Goal: Task Accomplishment & Management: Complete application form

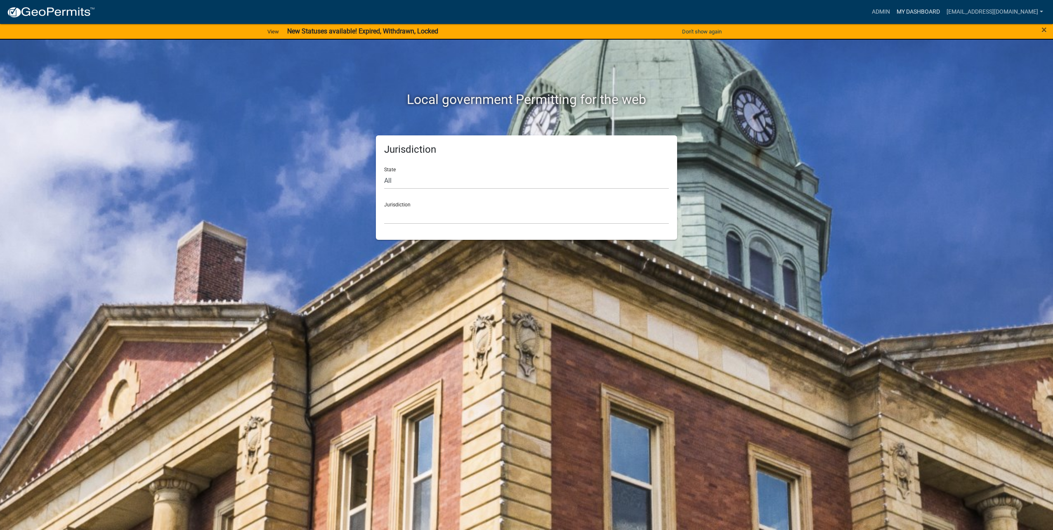
click at [919, 9] on link "My Dashboard" at bounding box center [918, 12] width 50 height 16
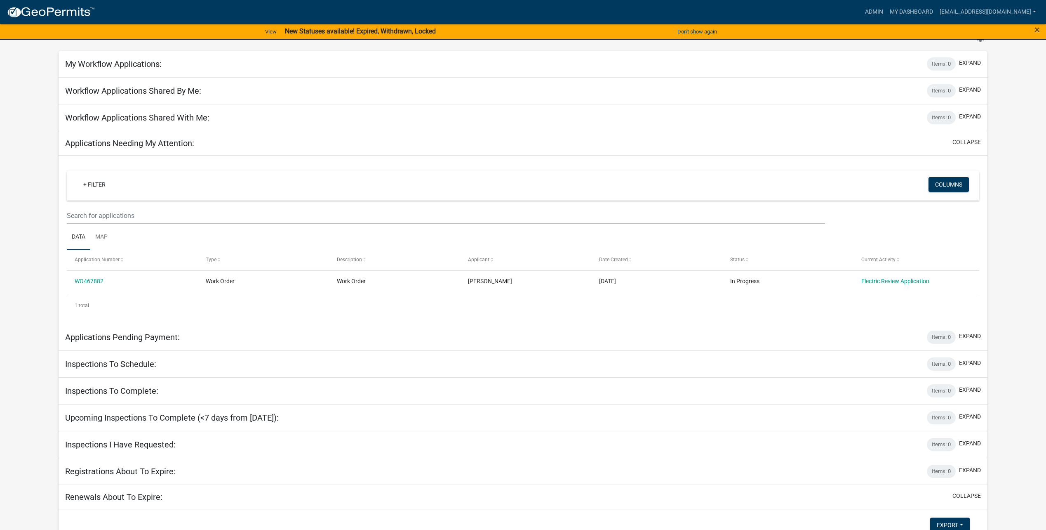
scroll to position [12, 0]
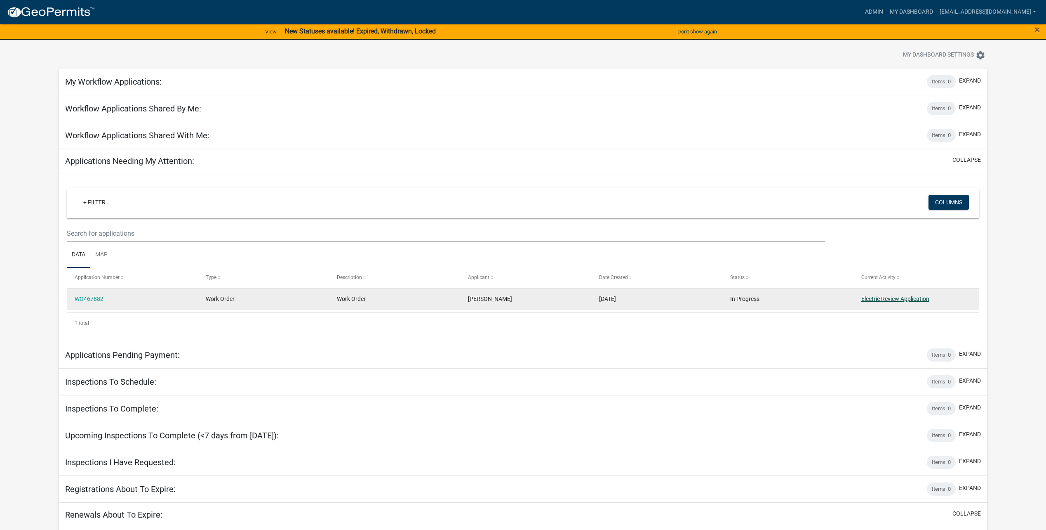
click at [920, 297] on link "Electric Review Application" at bounding box center [896, 298] width 68 height 7
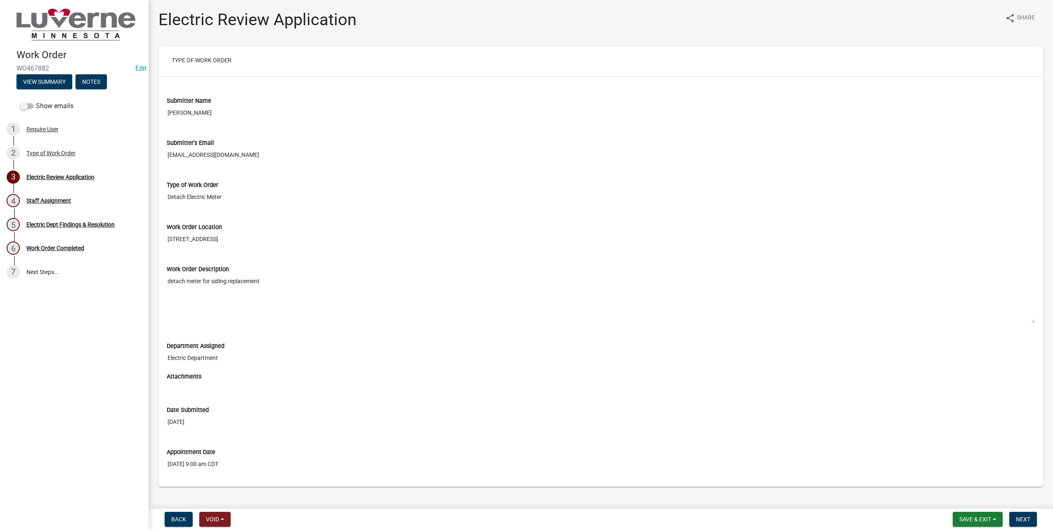
type input "[EMAIL_ADDRESS][DOMAIN_NAME]"
click at [298, 161] on input "[EMAIL_ADDRESS][DOMAIN_NAME]" at bounding box center [601, 154] width 868 height 15
click at [325, 116] on input "[PERSON_NAME]" at bounding box center [601, 112] width 868 height 15
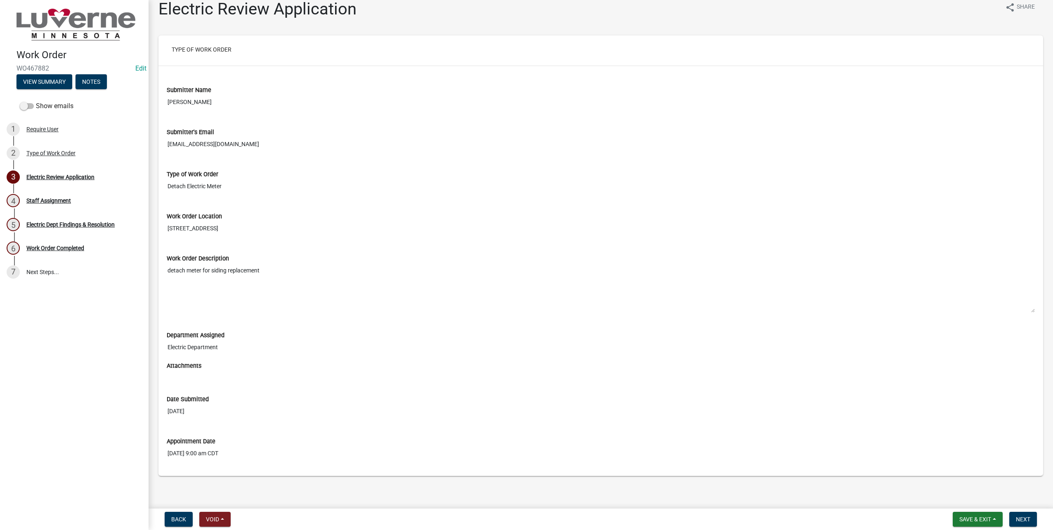
scroll to position [14, 0]
click at [198, 270] on textarea "detach meter for siding replacement" at bounding box center [601, 285] width 868 height 50
click at [191, 175] on div "Type of Work Order" at bounding box center [601, 171] width 868 height 9
click at [1020, 513] on button "Next" at bounding box center [1023, 518] width 28 height 15
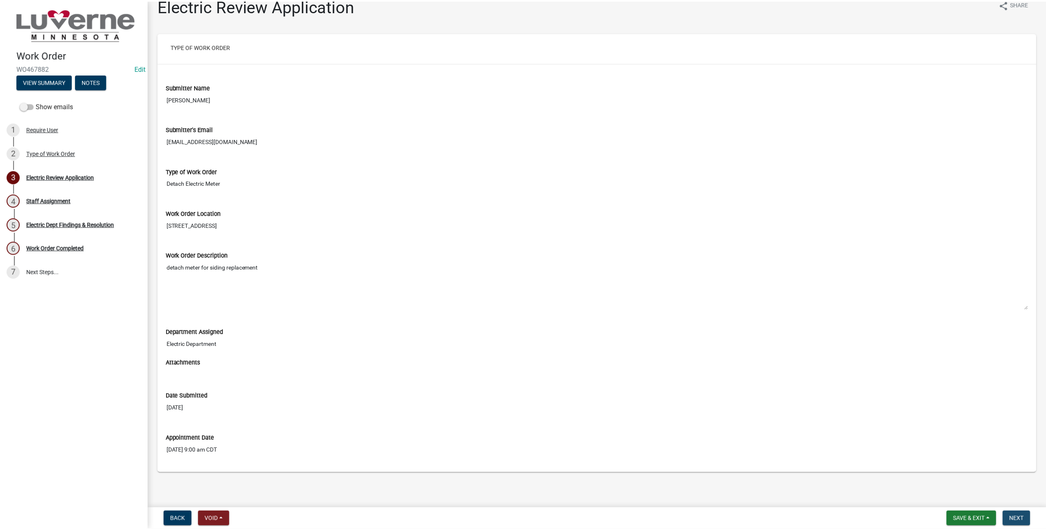
scroll to position [0, 0]
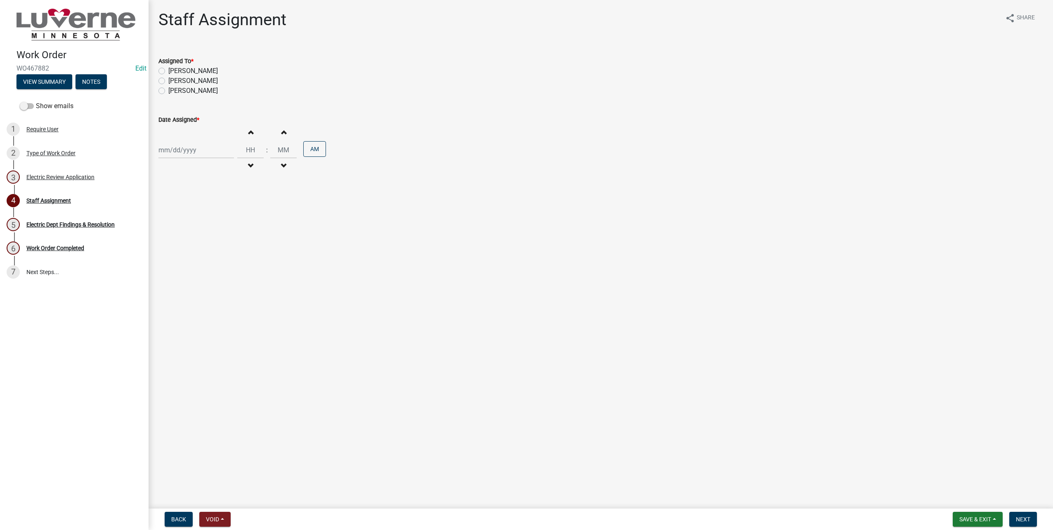
click at [198, 68] on label "[PERSON_NAME]" at bounding box center [192, 71] width 49 height 10
click at [174, 68] on input "[PERSON_NAME]" at bounding box center [170, 68] width 5 height 5
radio input "true"
select select "8"
select select "2025"
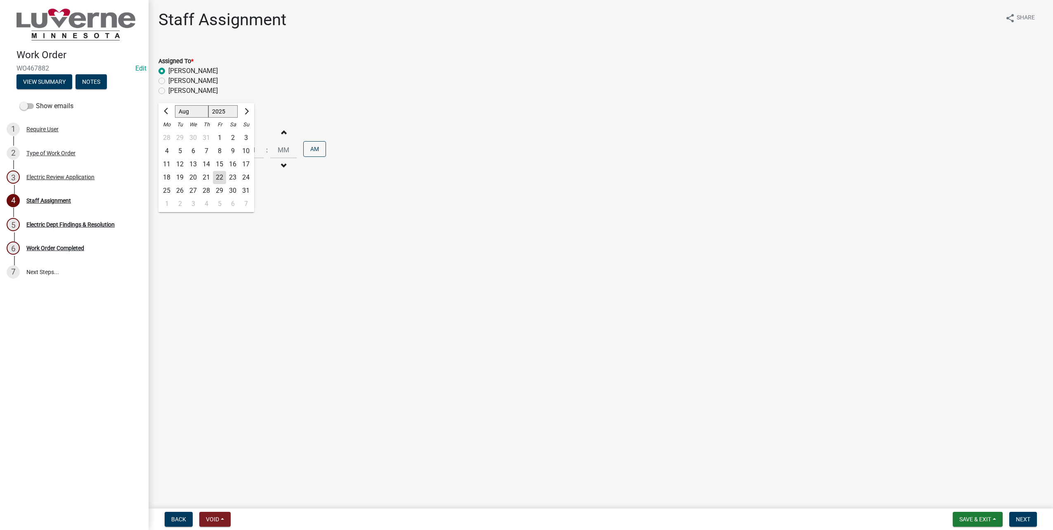
click at [190, 148] on div "[PERSON_NAME] Feb Mar Apr [PERSON_NAME][DATE] Oct Nov [DATE] 1526 1527 1528 152…" at bounding box center [195, 149] width 75 height 17
click at [221, 175] on div "22" at bounding box center [219, 177] width 13 height 13
type input "[DATE]"
click at [246, 149] on input "Hours" at bounding box center [250, 149] width 26 height 17
type input "09"
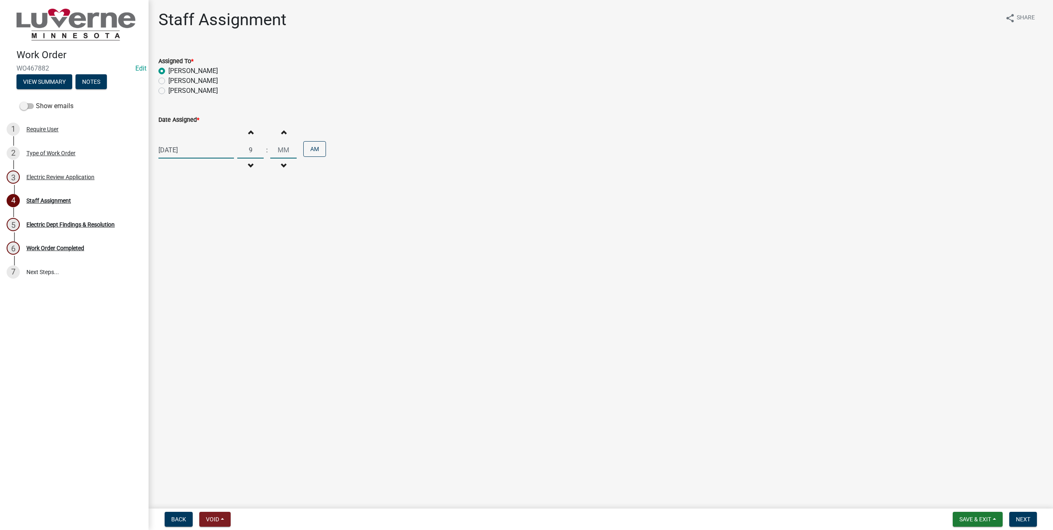
type input "00"
click at [1024, 515] on button "Next" at bounding box center [1023, 518] width 28 height 15
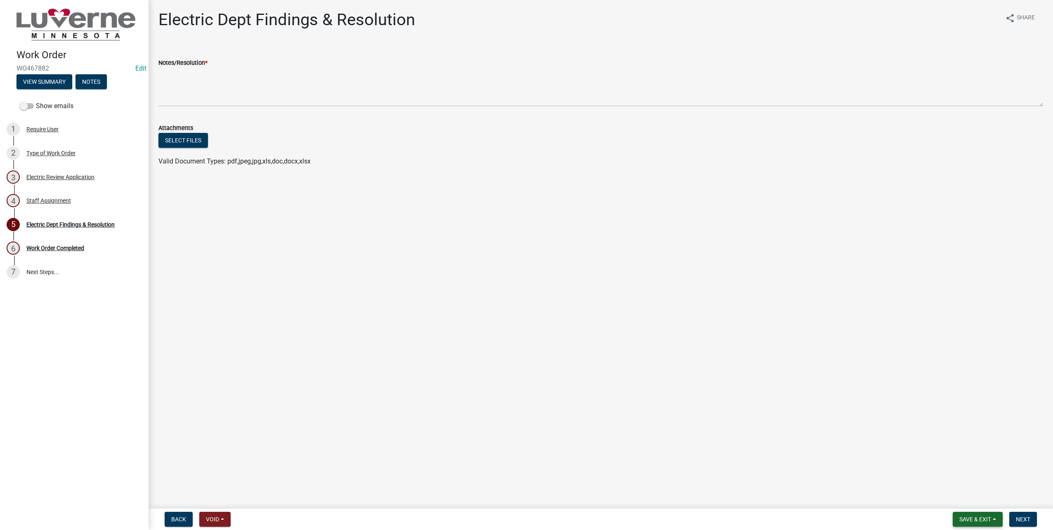
click at [963, 520] on span "Save & Exit" at bounding box center [975, 519] width 32 height 7
drag, startPoint x: 961, startPoint y: 511, endPoint x: 939, endPoint y: 492, distance: 29.3
click at [961, 511] on button "Save & Exit" at bounding box center [969, 513] width 66 height 20
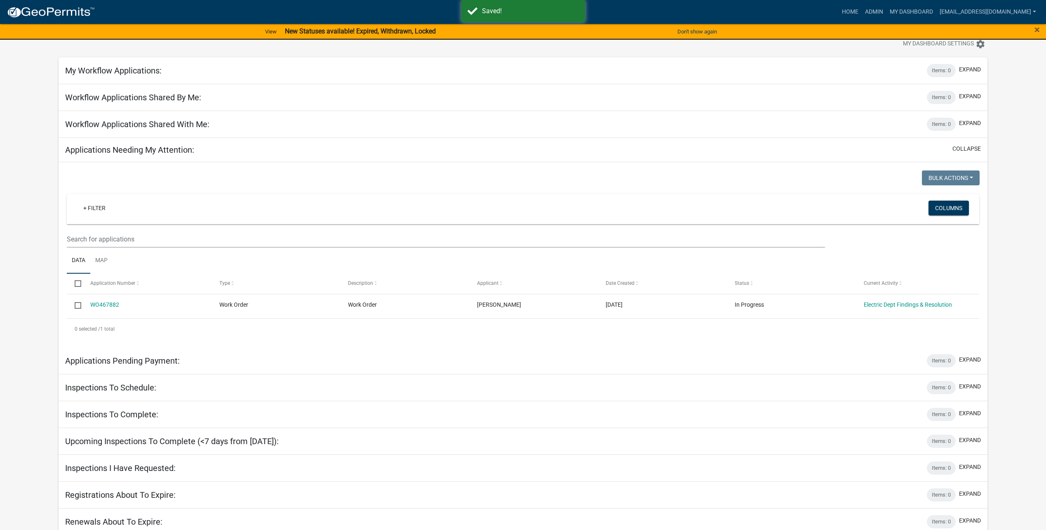
scroll to position [29, 0]
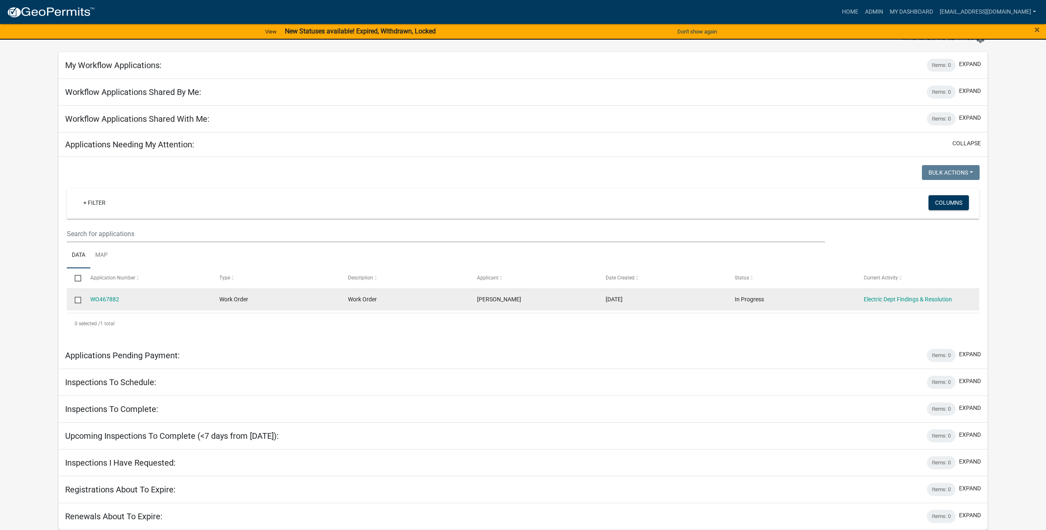
drag, startPoint x: 101, startPoint y: 298, endPoint x: 120, endPoint y: 297, distance: 19.0
click at [101, 298] on link "WO467882" at bounding box center [104, 299] width 29 height 7
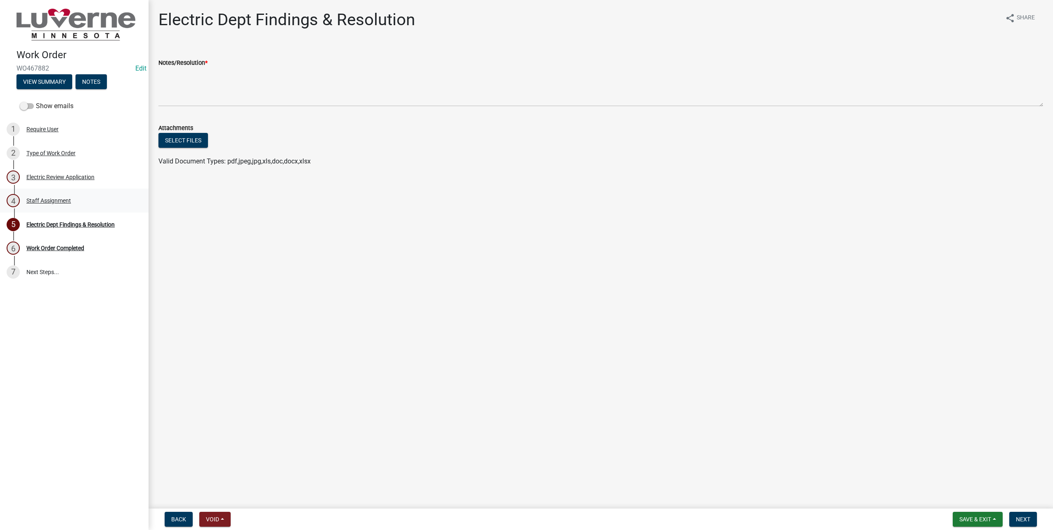
click at [38, 196] on div "4 Staff Assignment" at bounding box center [71, 200] width 129 height 13
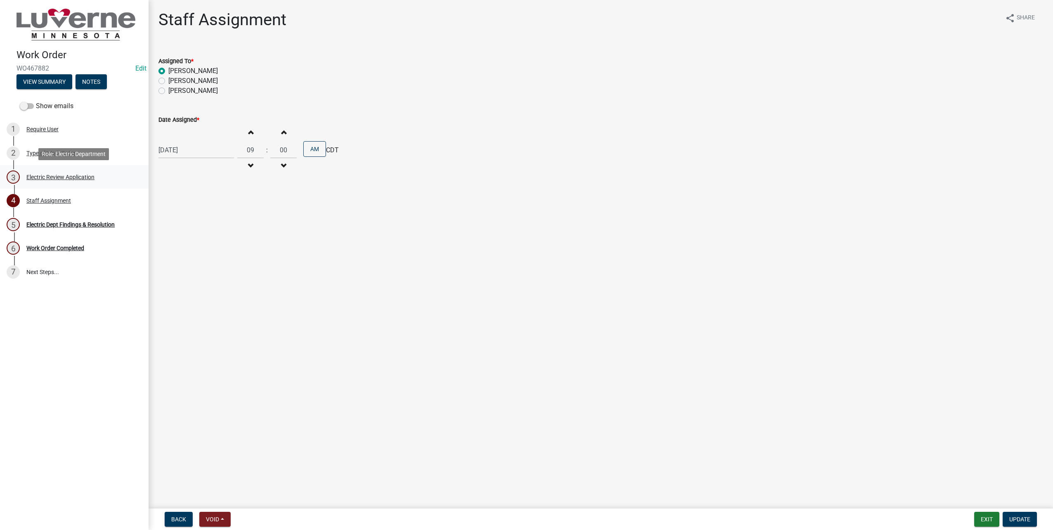
click at [42, 177] on div "Electric Review Application" at bounding box center [60, 177] width 68 height 6
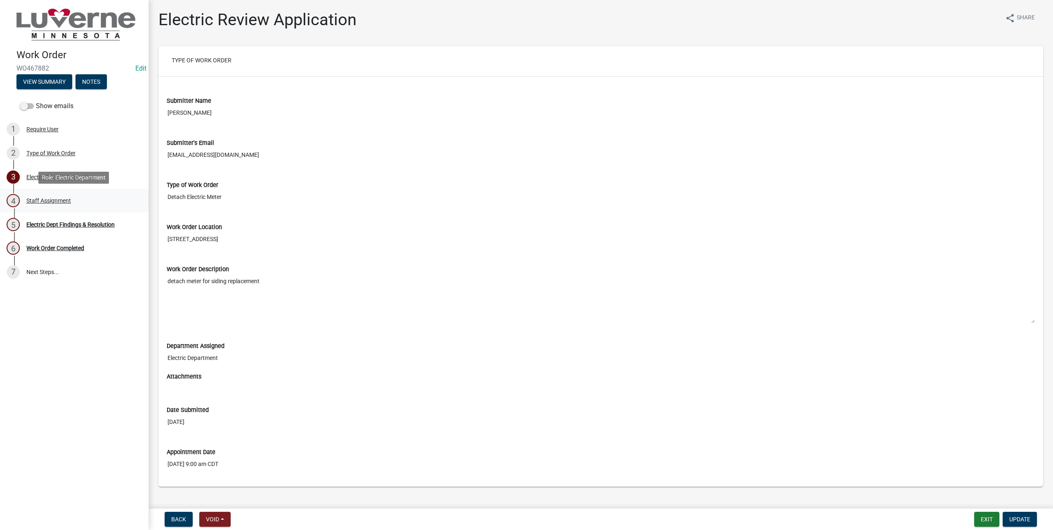
click at [82, 201] on div "4 Staff Assignment" at bounding box center [71, 200] width 129 height 13
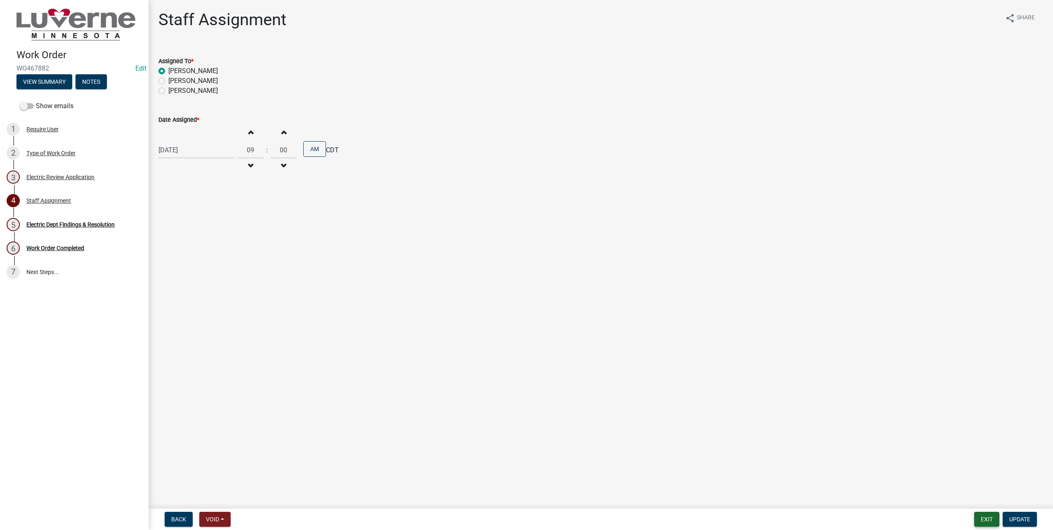
click at [980, 519] on button "Exit" at bounding box center [986, 518] width 25 height 15
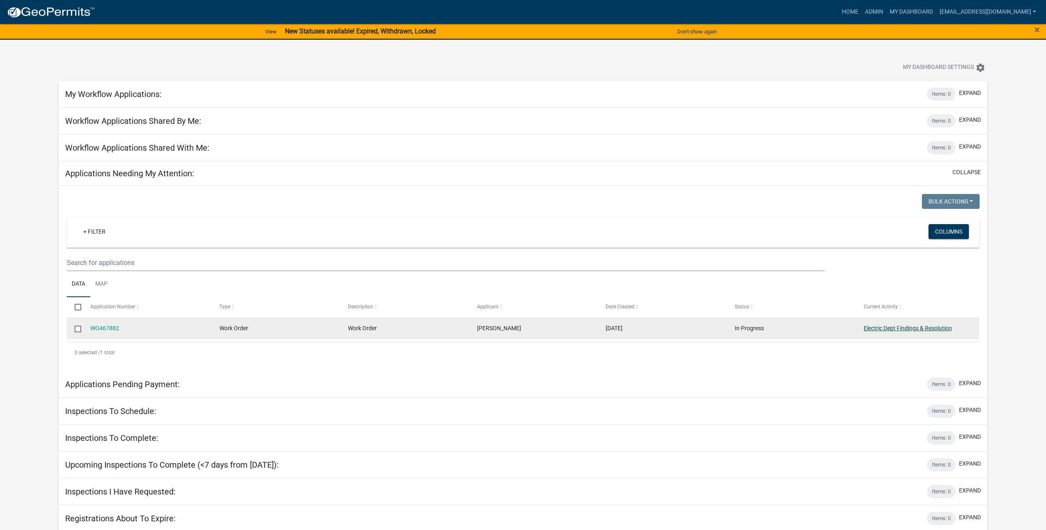
drag, startPoint x: 914, startPoint y: 322, endPoint x: 904, endPoint y: 326, distance: 11.1
click at [914, 322] on datatable-body-cell "Electric Dept Findings & Resolution" at bounding box center [920, 328] width 129 height 21
click at [903, 327] on link "Electric Dept Findings & Resolution" at bounding box center [908, 328] width 88 height 7
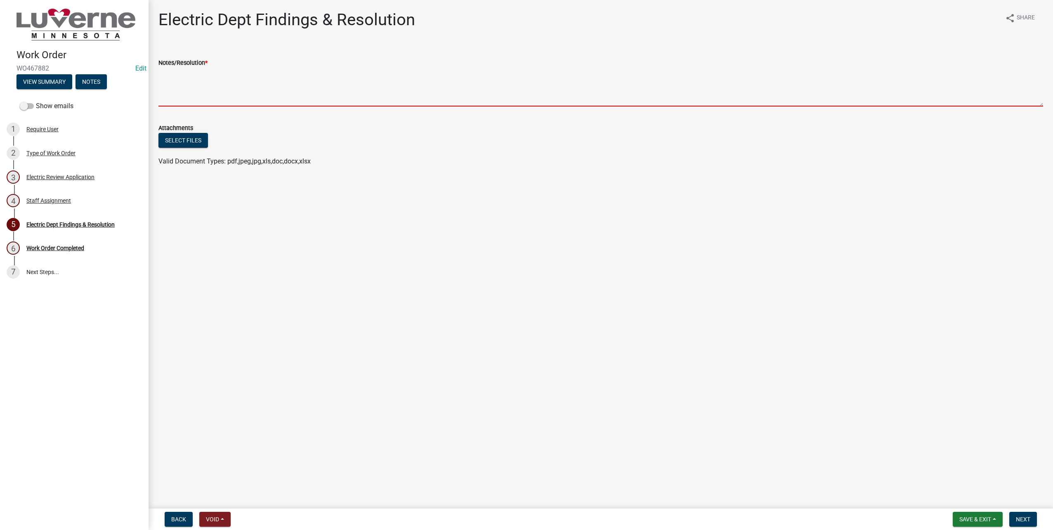
click at [240, 90] on textarea "Notes/Resolution *" at bounding box center [600, 87] width 884 height 39
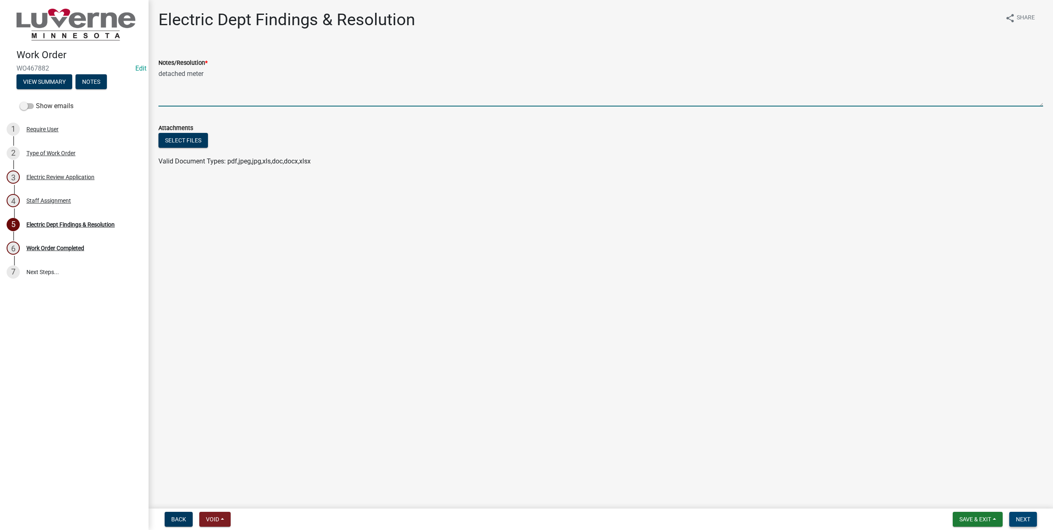
type textarea "detached meter"
click at [1031, 515] on button "Next" at bounding box center [1023, 518] width 28 height 15
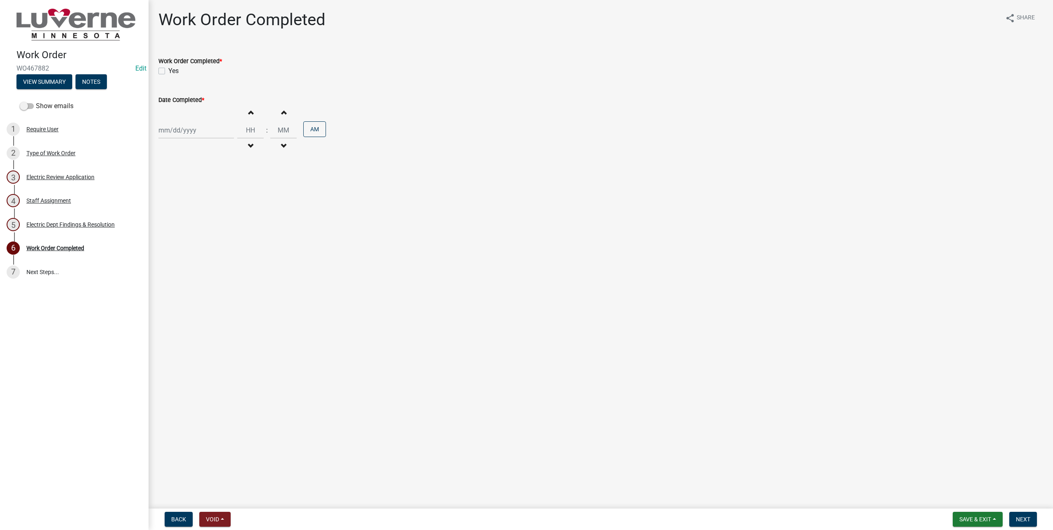
click at [168, 71] on label "Yes" at bounding box center [173, 71] width 10 height 10
click at [168, 71] on input "Yes" at bounding box center [170, 68] width 5 height 5
checkbox input "true"
click at [207, 132] on div at bounding box center [195, 130] width 75 height 17
select select "8"
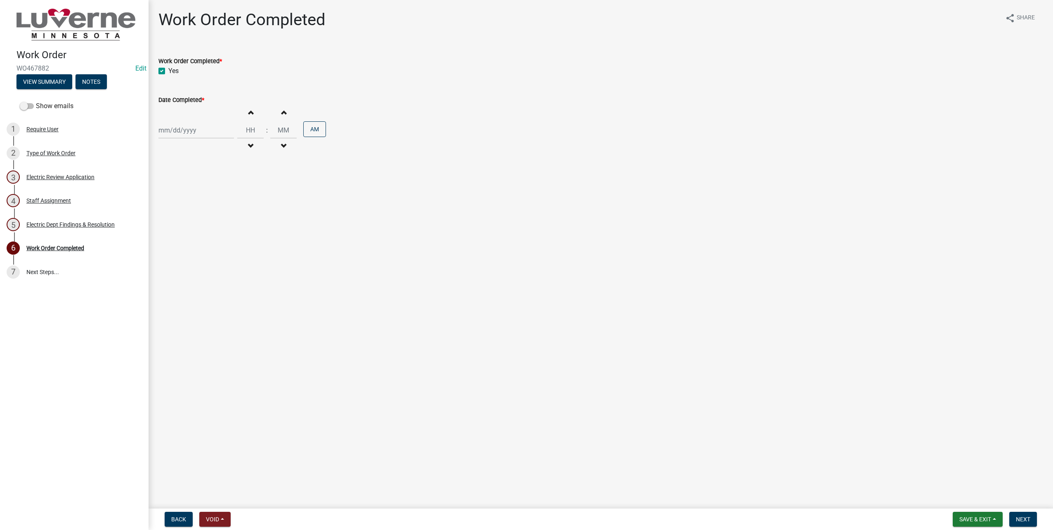
select select "2025"
click at [220, 158] on div "22" at bounding box center [219, 157] width 13 height 13
type input "[DATE]"
click at [247, 123] on input "Hours" at bounding box center [250, 130] width 26 height 17
type input "09"
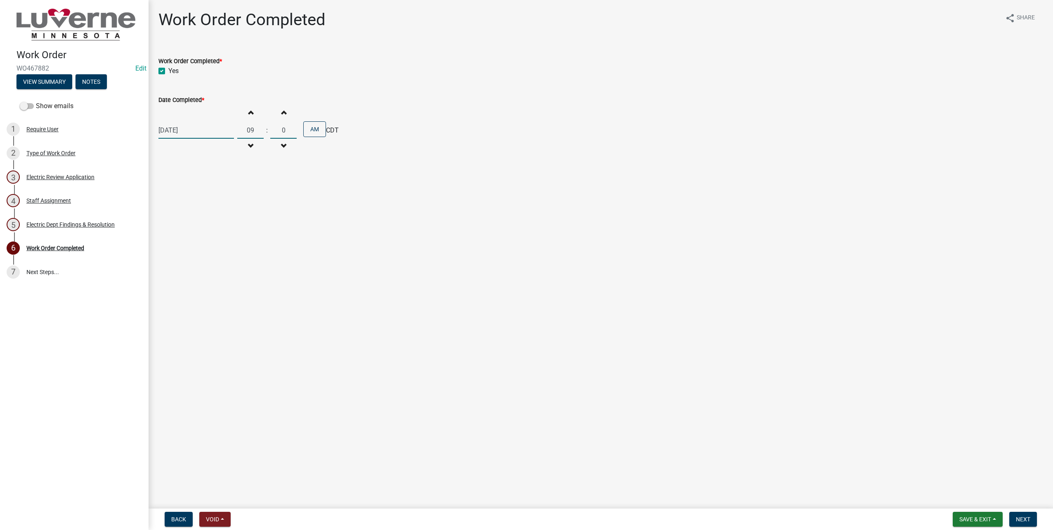
type input "00"
click at [1029, 518] on span "Next" at bounding box center [1023, 519] width 14 height 7
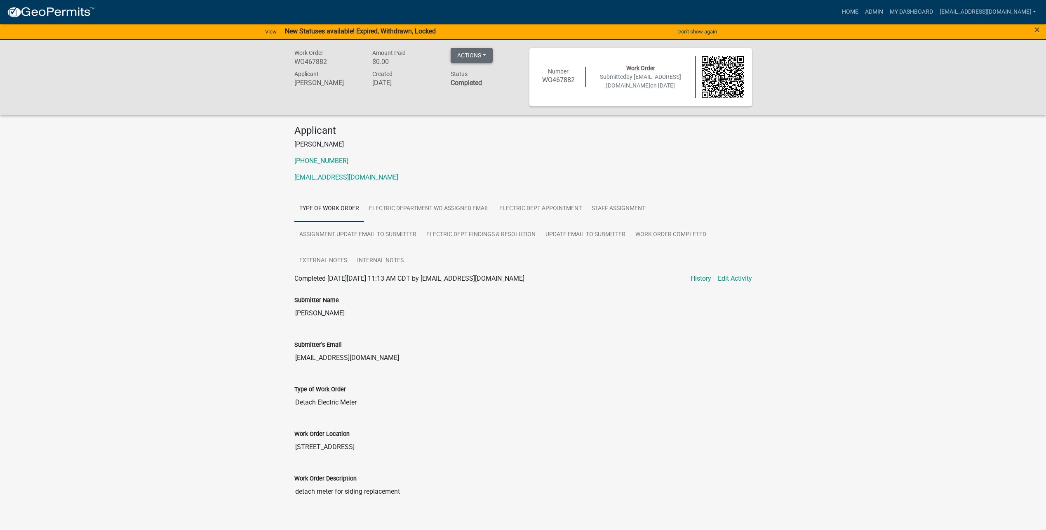
click at [492, 58] on button "Actions" at bounding box center [472, 55] width 42 height 15
drag, startPoint x: 888, startPoint y: 231, endPoint x: 883, endPoint y: 266, distance: 35.4
click at [888, 233] on div "Work Order WO467882 Amount Paid $0.00 Actions Printer Friendly Recalculate Appl…" at bounding box center [523, 384] width 1046 height 688
click at [914, 11] on link "My Dashboard" at bounding box center [912, 12] width 50 height 16
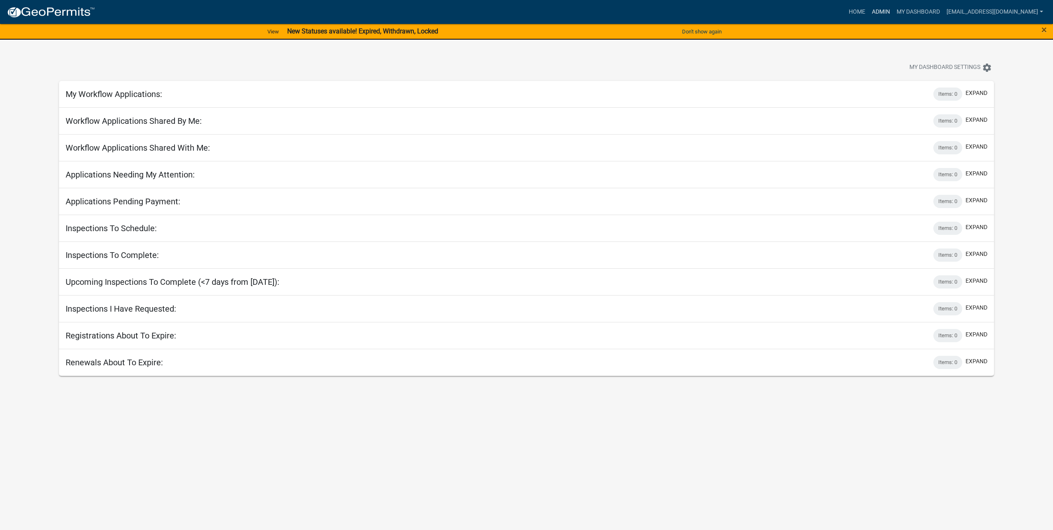
click at [882, 12] on link "Admin" at bounding box center [880, 12] width 25 height 16
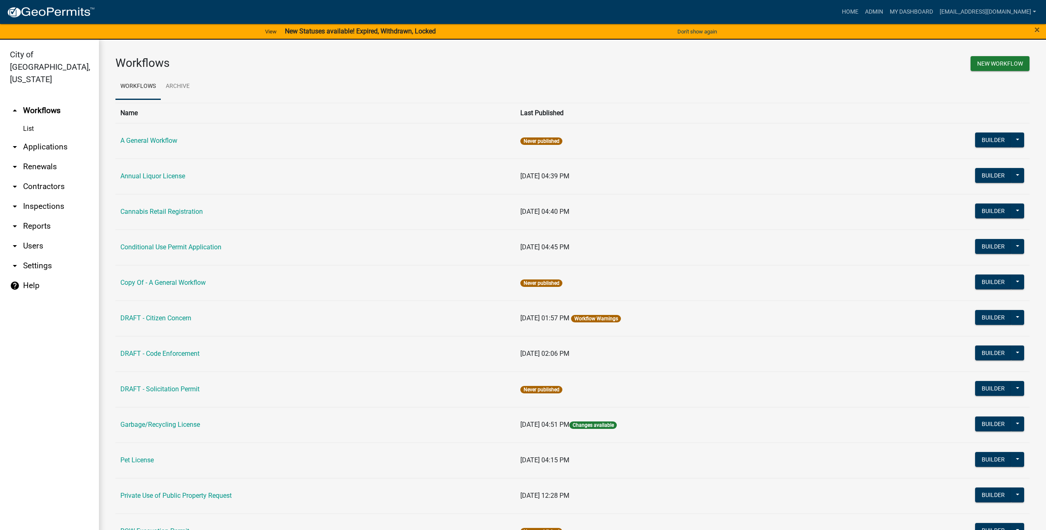
click at [38, 137] on link "arrow_drop_down Applications" at bounding box center [49, 147] width 99 height 20
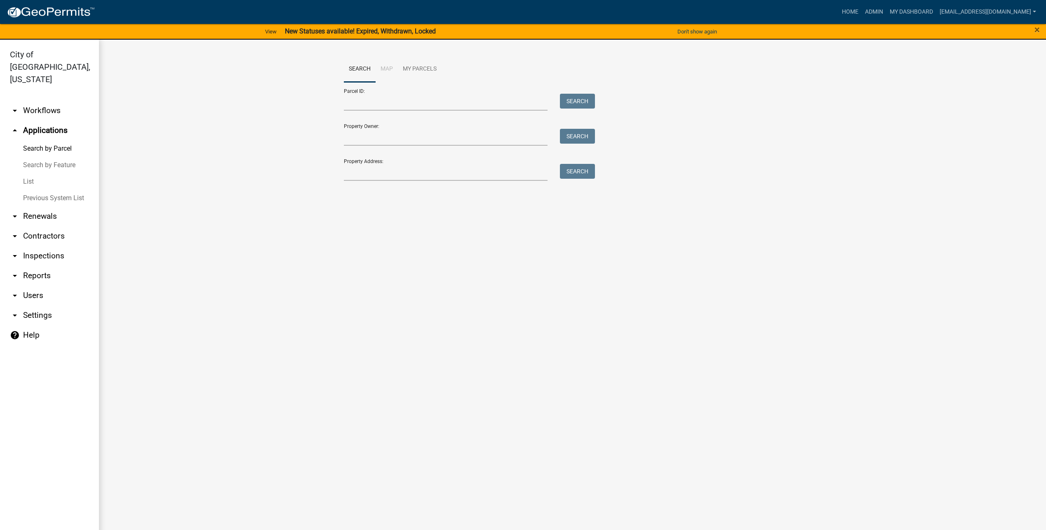
click at [33, 173] on link "List" at bounding box center [49, 181] width 99 height 16
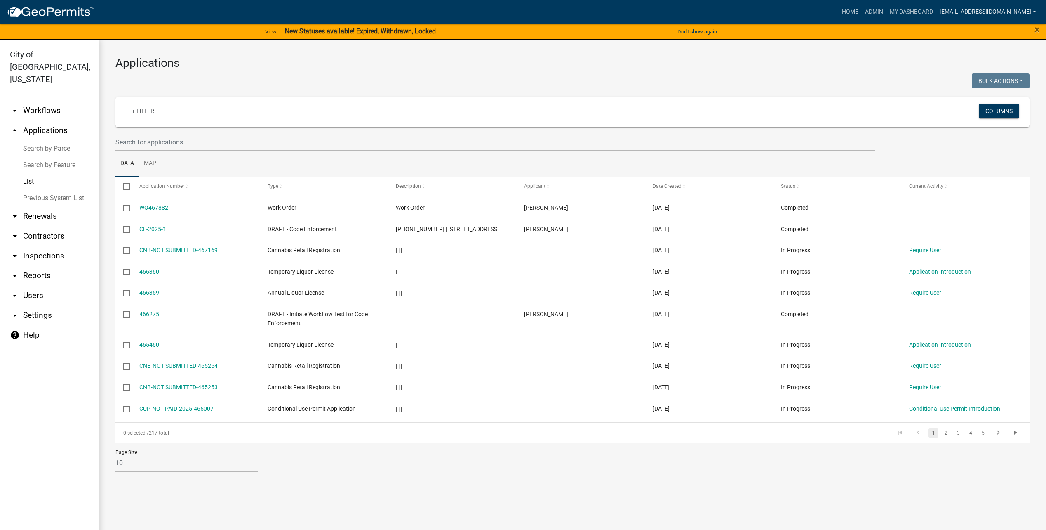
click at [1030, 6] on link "[EMAIL_ADDRESS][DOMAIN_NAME]" at bounding box center [988, 12] width 103 height 16
click at [994, 84] on link "Logout" at bounding box center [1007, 81] width 66 height 20
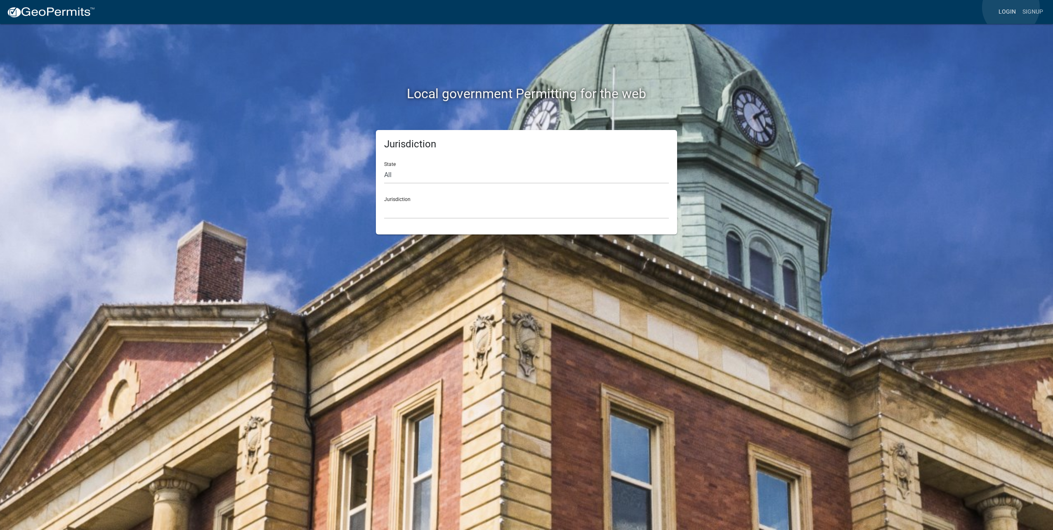
click at [1011, 7] on link "Login" at bounding box center [1007, 12] width 24 height 16
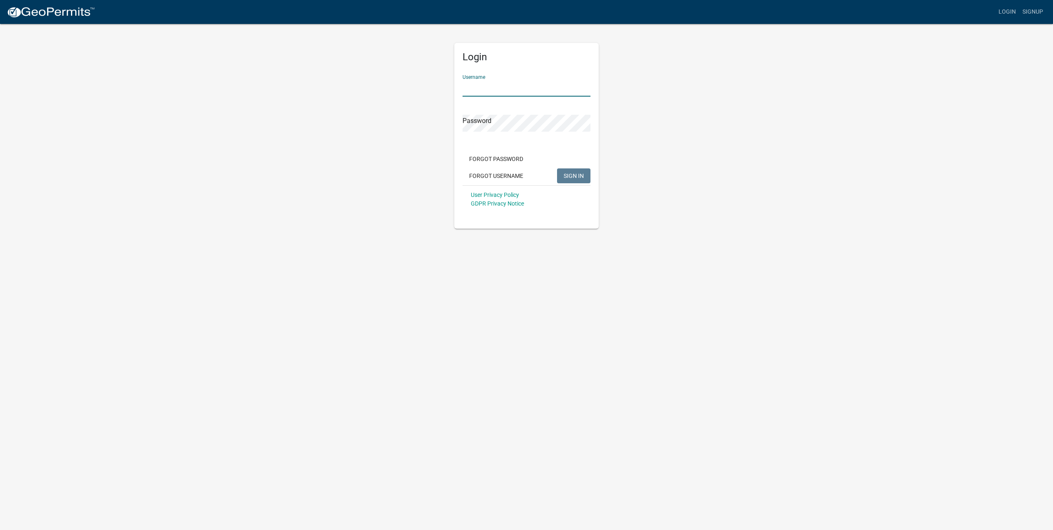
click at [537, 86] on input "Username" at bounding box center [526, 88] width 128 height 17
click at [589, 88] on input "[EMAIL_ADDRESS][DOMAIN_NAME]" at bounding box center [526, 88] width 128 height 17
type input "[EMAIL_ADDRESS][DOMAIN_NAME]"
click at [578, 169] on button "SIGN IN" at bounding box center [573, 175] width 33 height 15
